Goal: Task Accomplishment & Management: Manage account settings

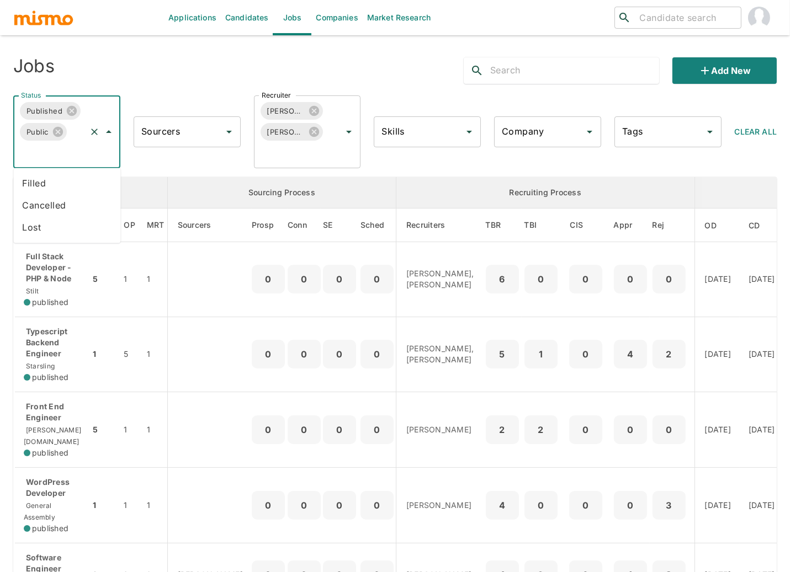
click at [60, 156] on input "Status" at bounding box center [51, 152] width 66 height 21
click at [43, 177] on li "Filled" at bounding box center [66, 183] width 107 height 22
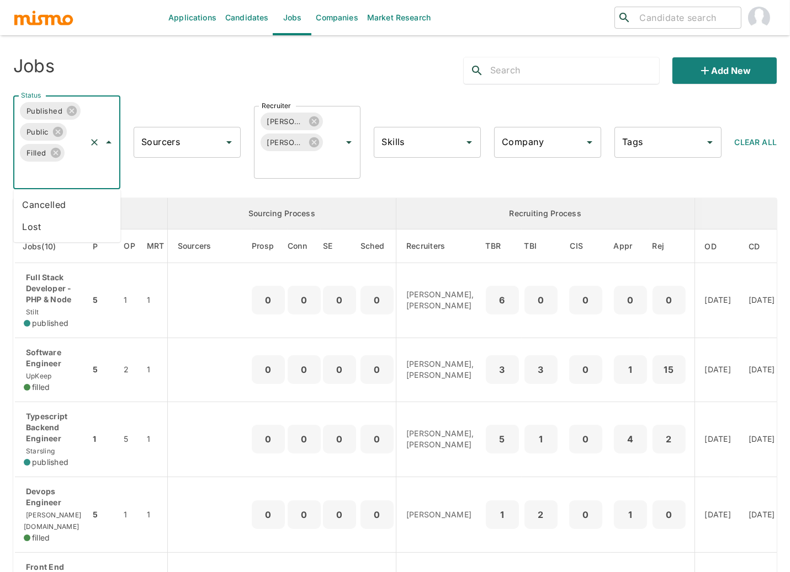
click at [50, 171] on input "Status" at bounding box center [51, 173] width 66 height 21
click at [41, 208] on li "Cancelled" at bounding box center [66, 205] width 107 height 22
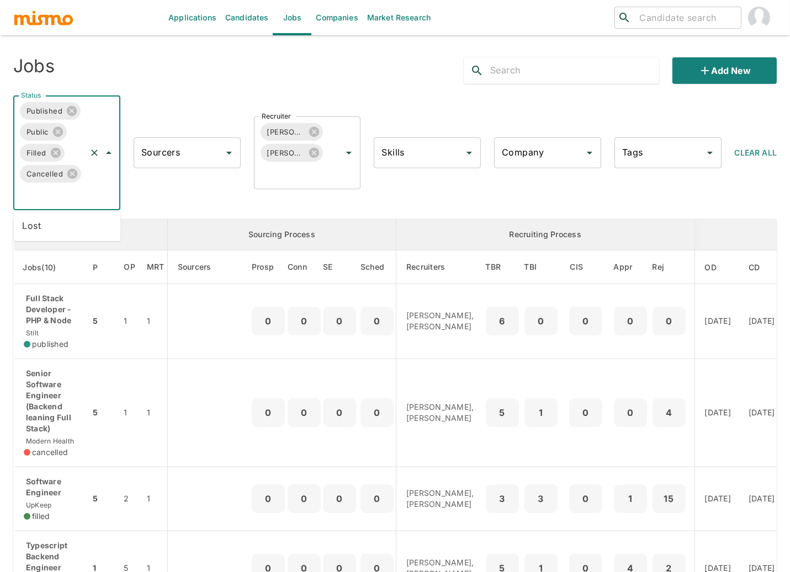
click at [43, 198] on input "Status" at bounding box center [51, 194] width 66 height 21
click at [41, 226] on li "Lost" at bounding box center [66, 226] width 107 height 22
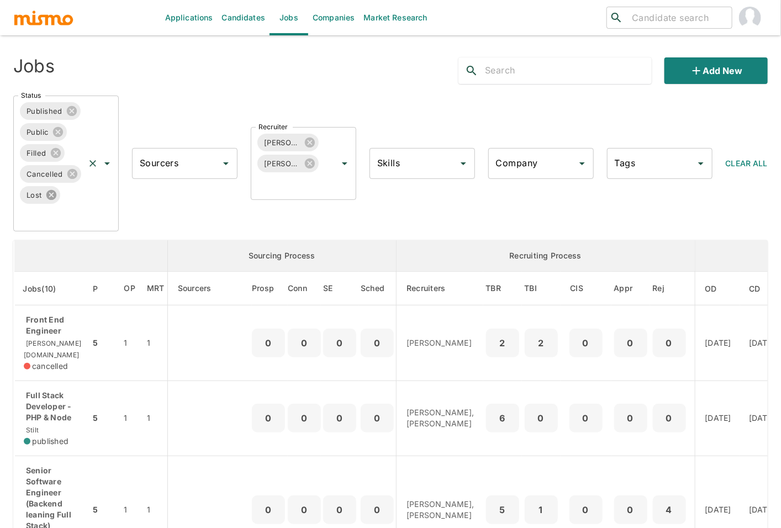
click at [53, 194] on icon at bounding box center [51, 195] width 10 height 10
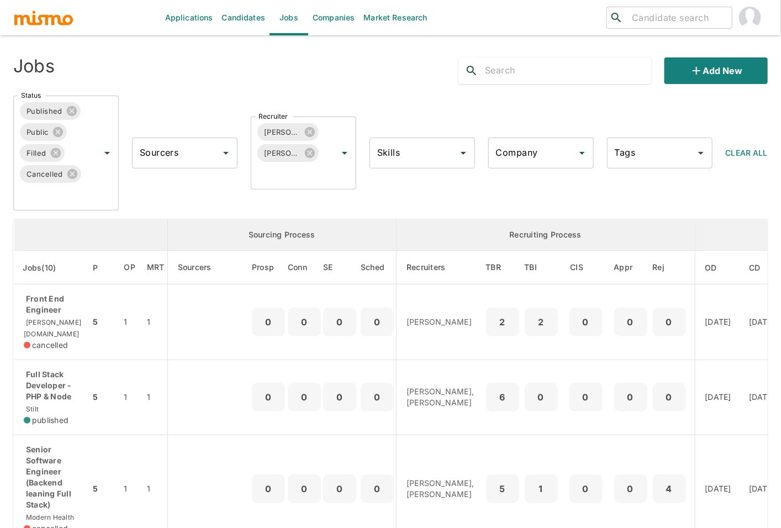
click at [73, 177] on icon at bounding box center [72, 174] width 10 height 10
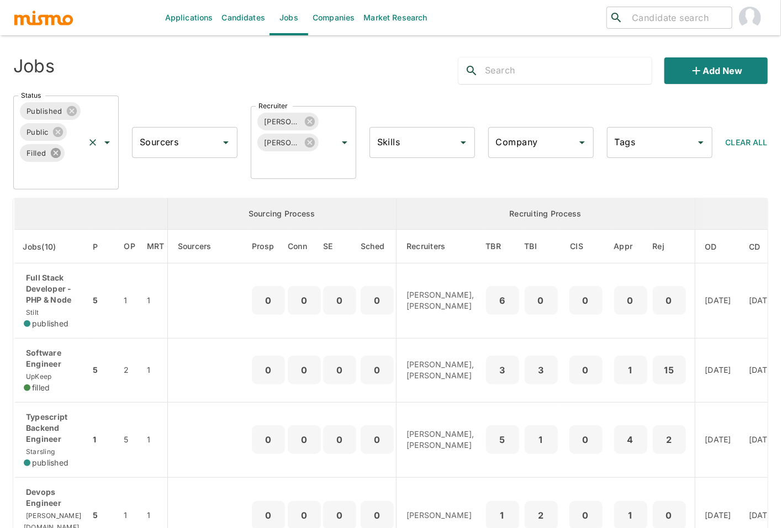
click at [56, 155] on icon at bounding box center [55, 153] width 10 height 10
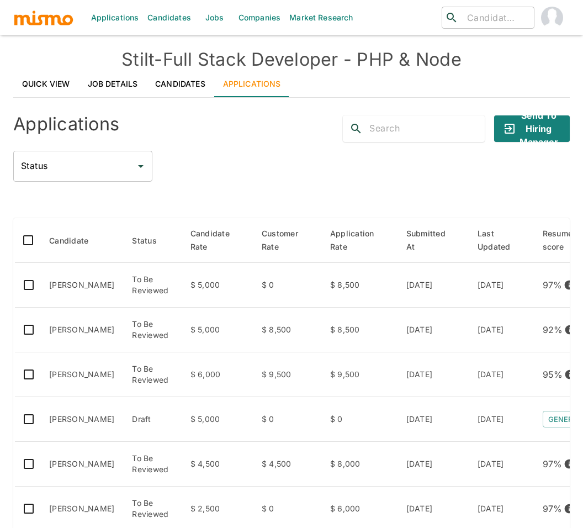
scroll to position [150, 0]
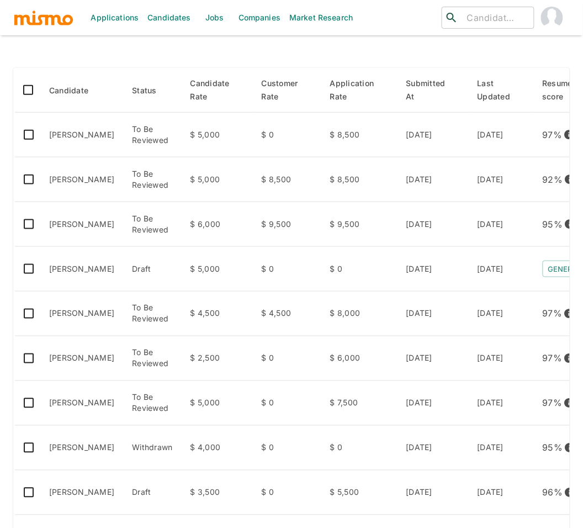
click at [214, 15] on link "Jobs" at bounding box center [214, 17] width 39 height 35
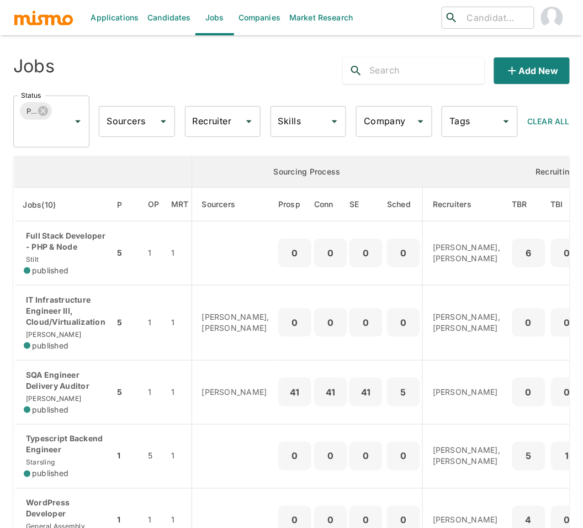
click at [230, 125] on input "Recruiter" at bounding box center [215, 121] width 50 height 21
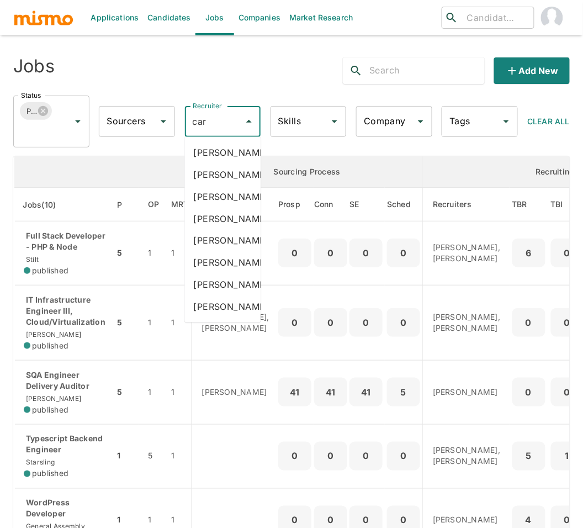
type input "carm"
click at [213, 178] on li "[PERSON_NAME]" at bounding box center [222, 174] width 76 height 22
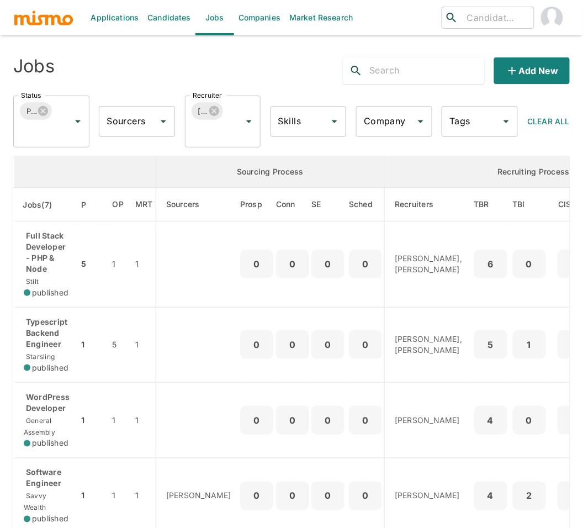
click at [209, 140] on input "Recruiter" at bounding box center [207, 131] width 35 height 21
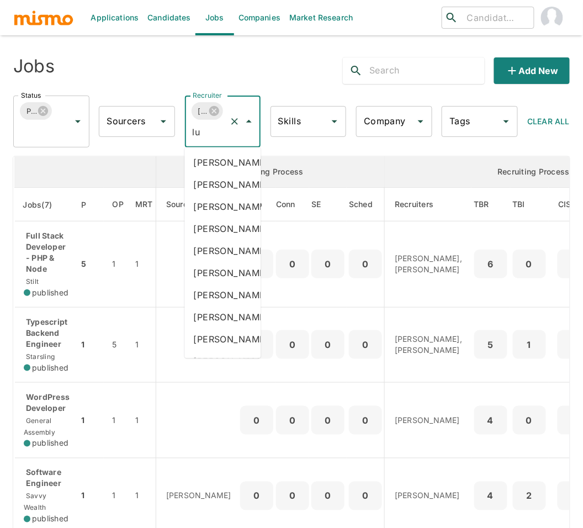
type input "luj"
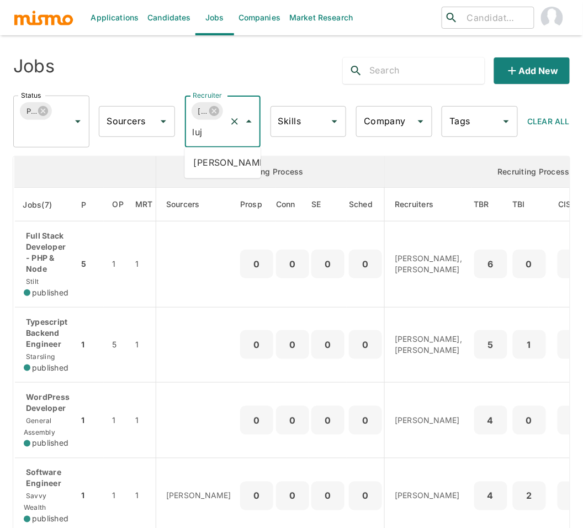
click at [207, 166] on li "[PERSON_NAME]" at bounding box center [222, 163] width 76 height 22
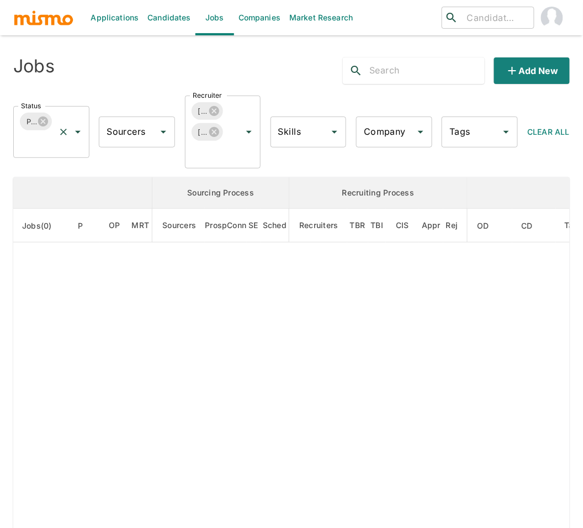
click at [29, 155] on div "Published Status" at bounding box center [51, 132] width 76 height 52
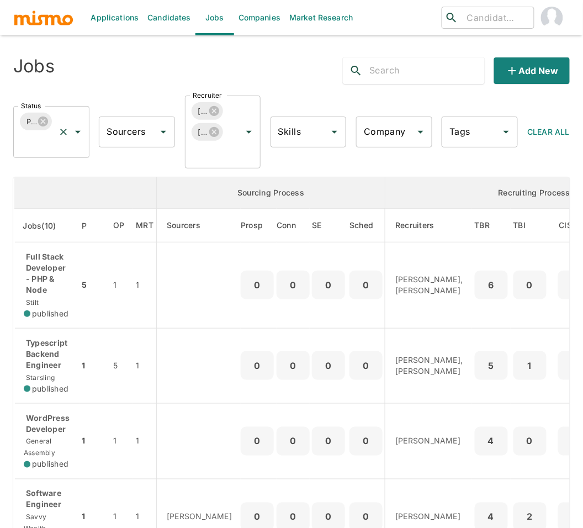
click at [50, 139] on input "Status" at bounding box center [35, 142] width 35 height 21
click at [42, 168] on li "Public" at bounding box center [51, 173] width 76 height 22
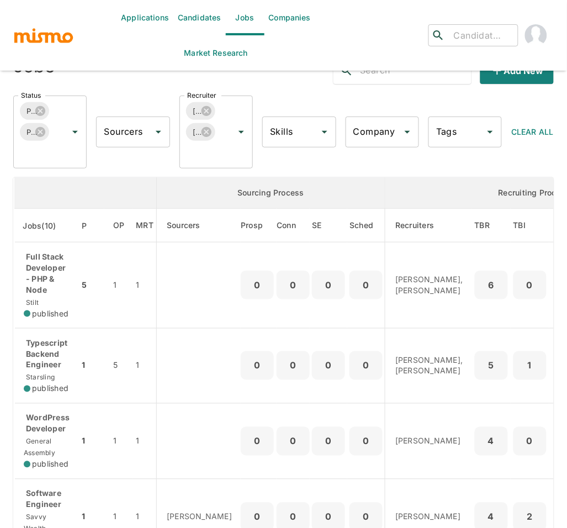
click at [142, 168] on div "Status Published Public Status Sourcers Sourcers Recruiter Carmen Vilachá Maria…" at bounding box center [278, 128] width 549 height 82
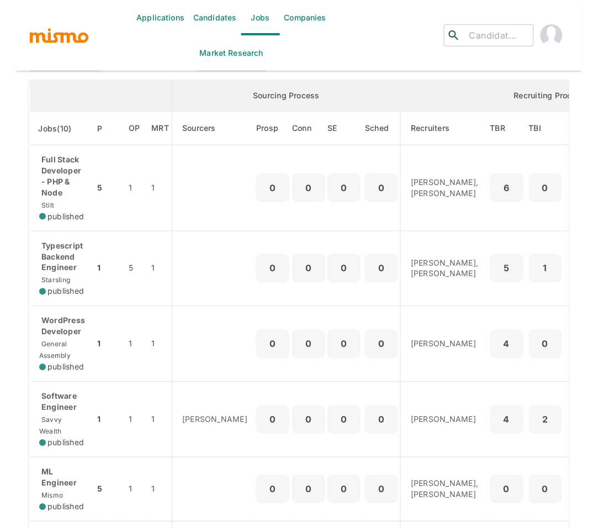
scroll to position [98, 0]
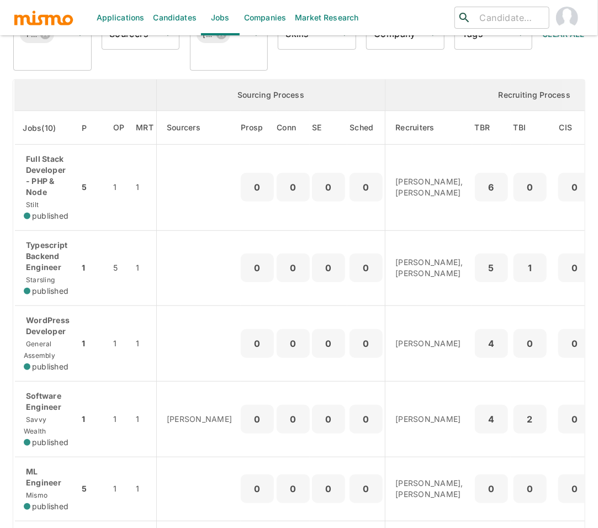
click at [6, 230] on div "Applications Candidates Jobs Companies Market Research ​ ​ Jobs Add new Status …" at bounding box center [299, 179] width 598 height 554
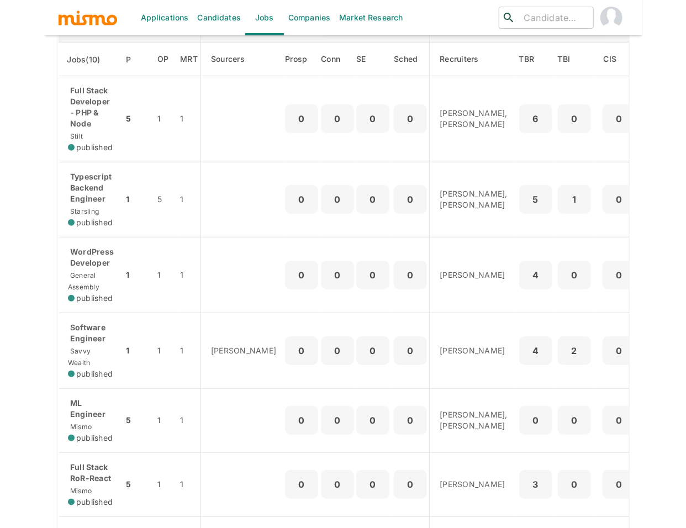
scroll to position [172, 0]
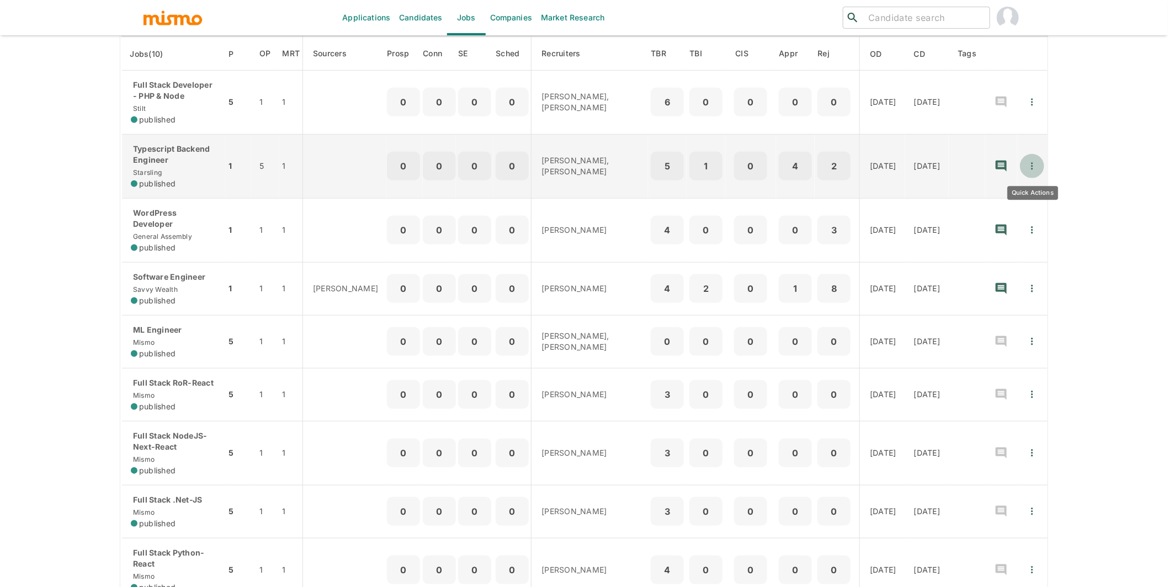
click at [582, 169] on icon "Quick Actions" at bounding box center [1032, 166] width 11 height 11
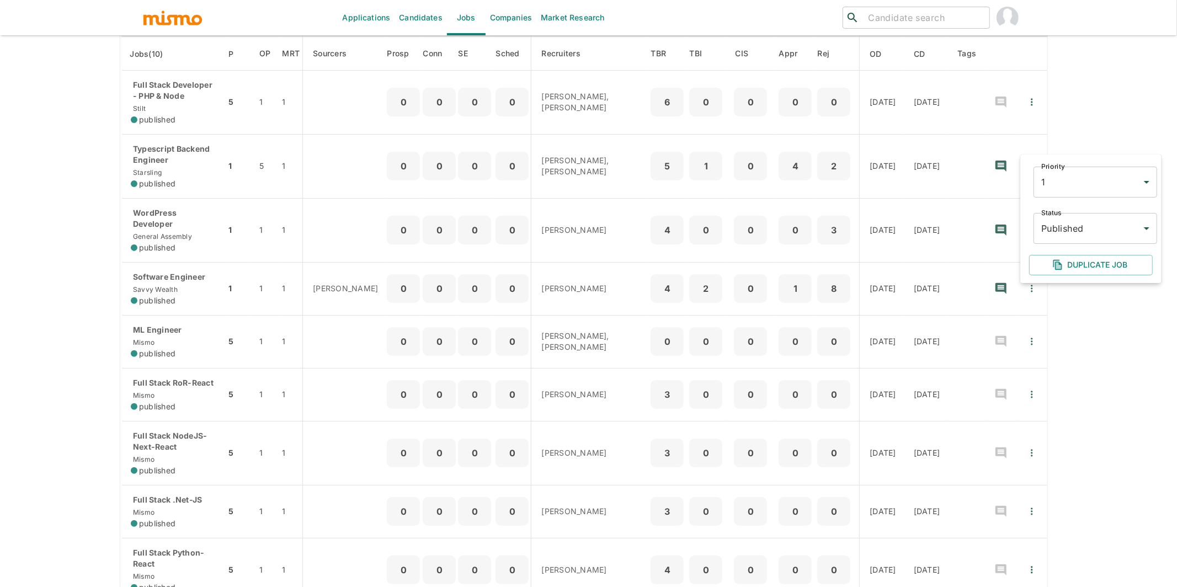
click at [582, 232] on body "Applications Candidates Jobs Companies Market Research ​ ​ Jobs Add new Status …" at bounding box center [588, 135] width 1177 height 614
click at [582, 309] on li "Filled" at bounding box center [1096, 304] width 124 height 22
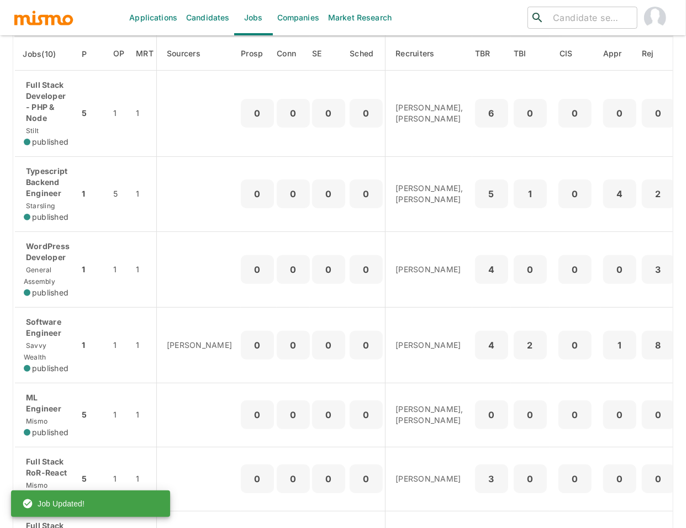
click at [9, 242] on div "Applications Candidates Jobs Companies Market Research ​ ​ Jobs Add new Status …" at bounding box center [343, 105] width 686 height 554
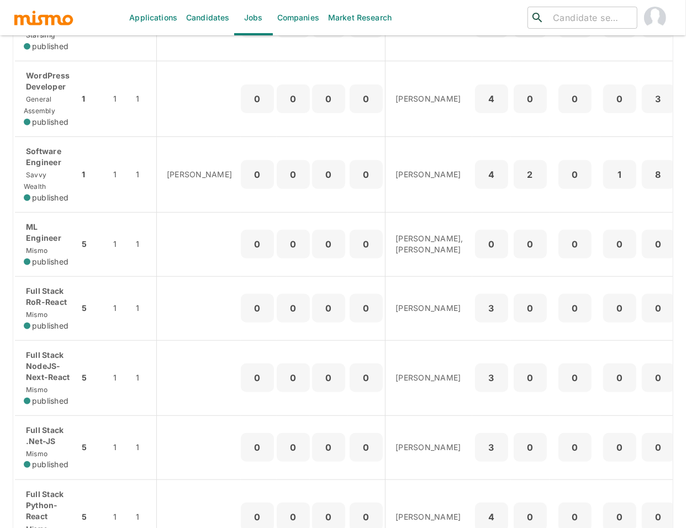
scroll to position [343, 0]
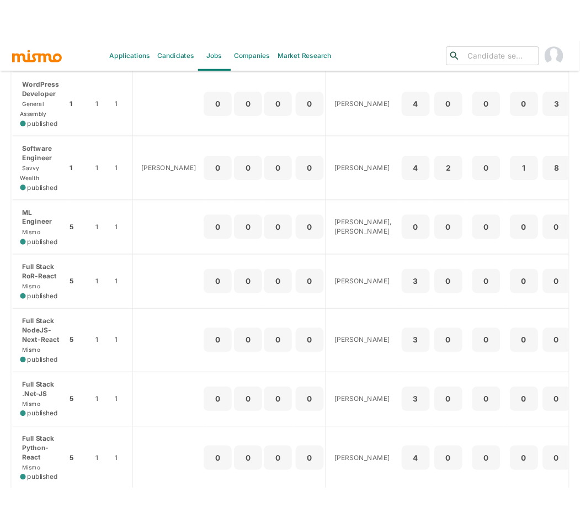
scroll to position [368, 0]
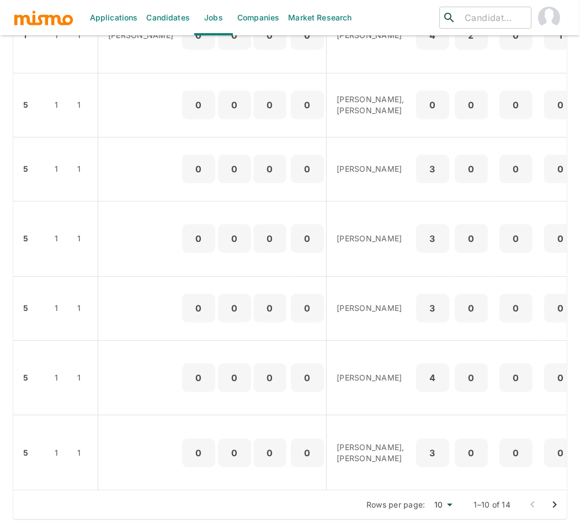
scroll to position [0, 0]
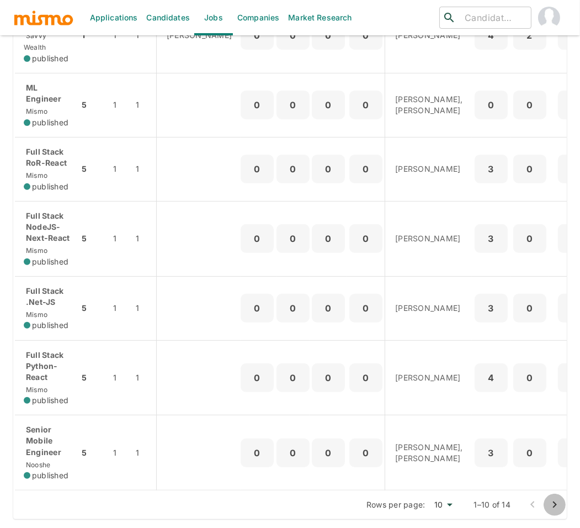
click at [553, 505] on icon "Go to next page" at bounding box center [554, 504] width 13 height 13
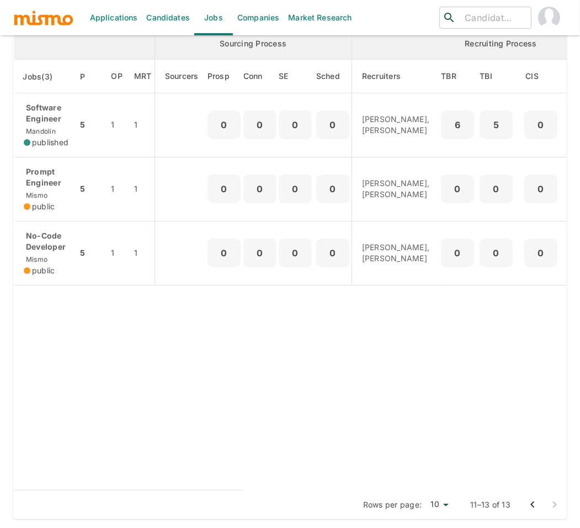
scroll to position [186, 0]
click at [535, 502] on icon "Go to previous page" at bounding box center [532, 504] width 13 height 13
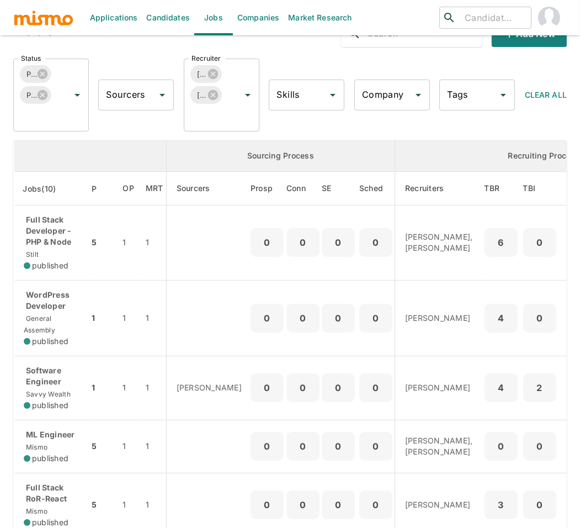
scroll to position [41, 0]
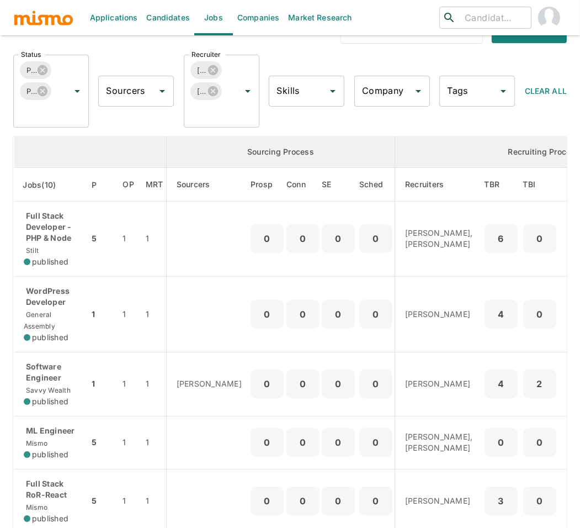
click at [125, 49] on div "Status Published Public Status Sourcers Sourcers Recruiter Carmen Vilachá Maria…" at bounding box center [285, 87] width 562 height 82
